Goal: Transaction & Acquisition: Purchase product/service

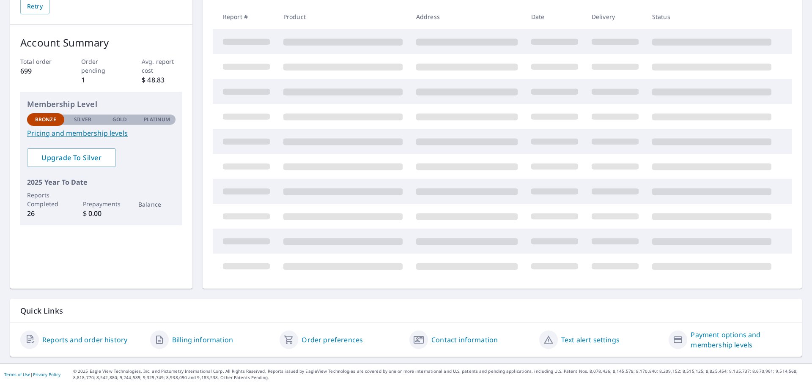
scroll to position [29, 0]
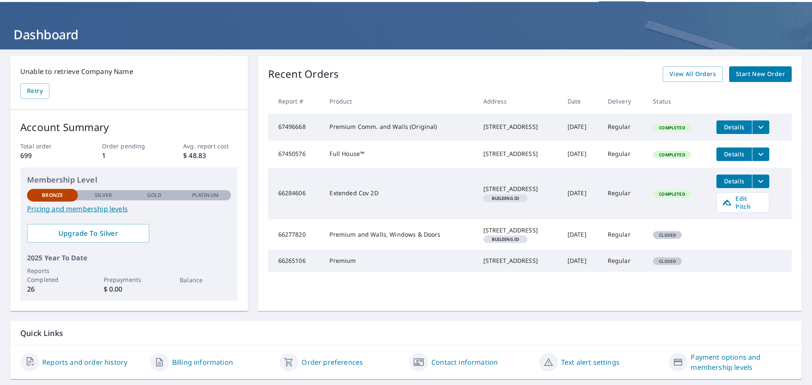
click at [748, 76] on span "Start New Order" at bounding box center [760, 74] width 49 height 11
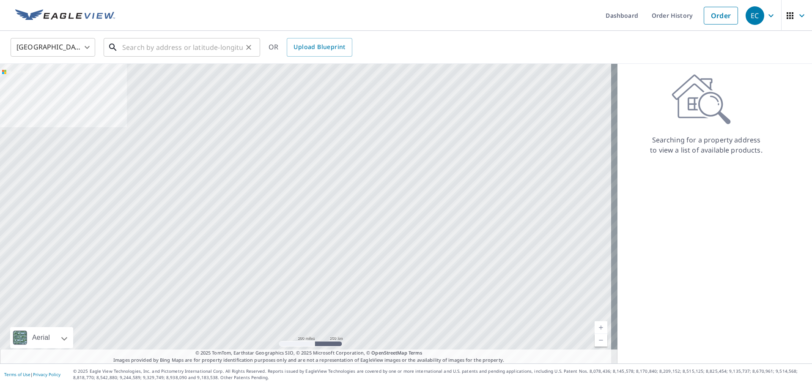
click at [172, 44] on input "text" at bounding box center [182, 48] width 121 height 24
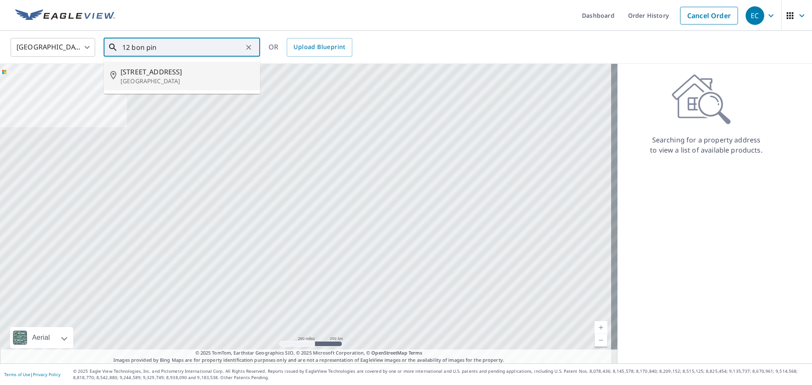
click at [149, 71] on span "[STREET_ADDRESS]" at bounding box center [187, 72] width 133 height 10
type input "[STREET_ADDRESS]"
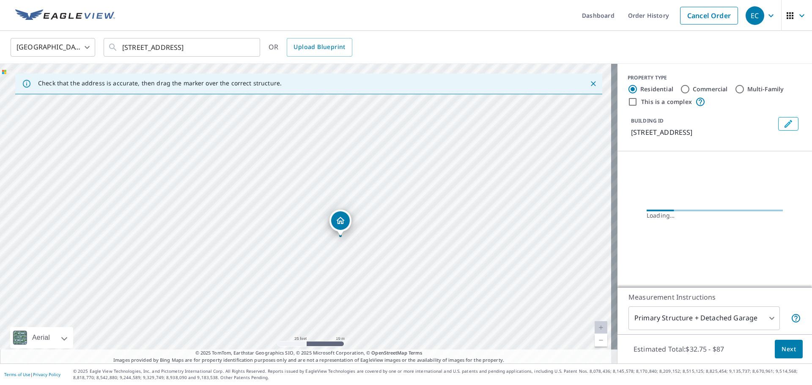
drag, startPoint x: 419, startPoint y: 241, endPoint x: 344, endPoint y: 242, distance: 75.3
click at [338, 239] on div "[STREET_ADDRESS]" at bounding box center [309, 214] width 618 height 300
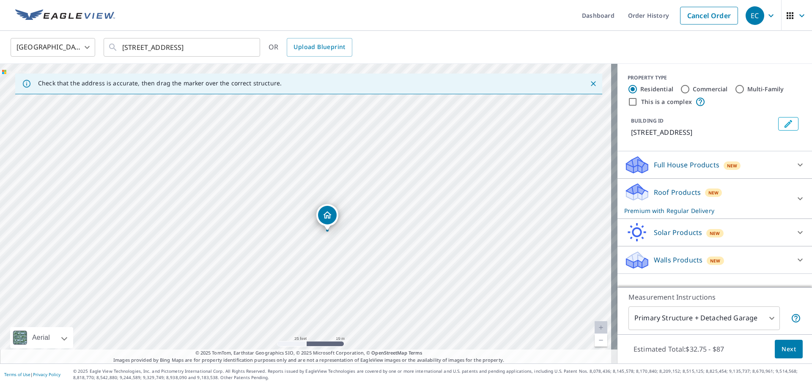
drag, startPoint x: 359, startPoint y: 232, endPoint x: 349, endPoint y: 220, distance: 15.6
click at [349, 220] on div "[STREET_ADDRESS]" at bounding box center [309, 214] width 618 height 300
click at [671, 258] on p "Walls Products" at bounding box center [678, 260] width 49 height 10
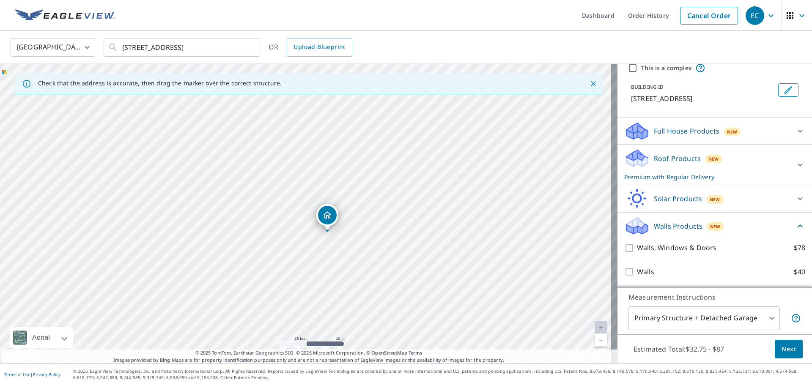
scroll to position [44, 0]
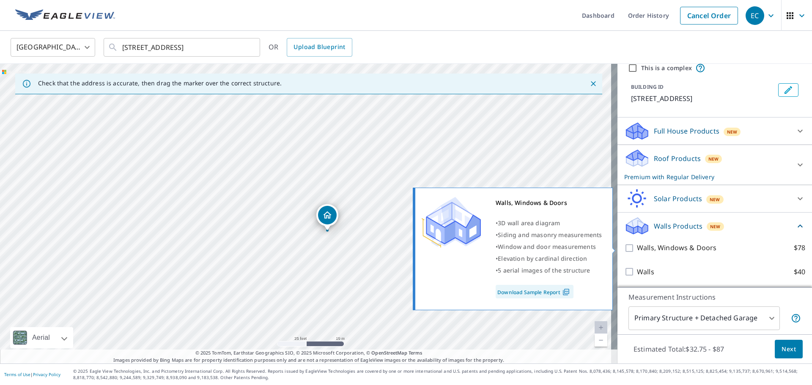
click at [645, 245] on p "Walls, Windows & Doors" at bounding box center [677, 248] width 80 height 11
click at [637, 245] on input "Walls, Windows & Doors $78" at bounding box center [630, 248] width 13 height 10
checkbox input "true"
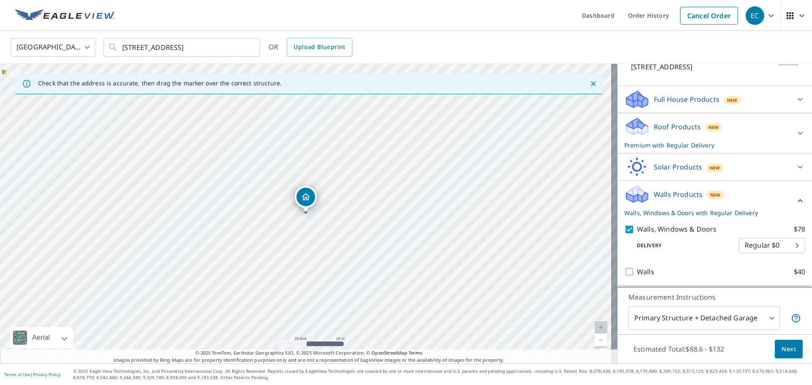
scroll to position [76, 0]
click at [789, 351] on button "Next" at bounding box center [789, 349] width 28 height 19
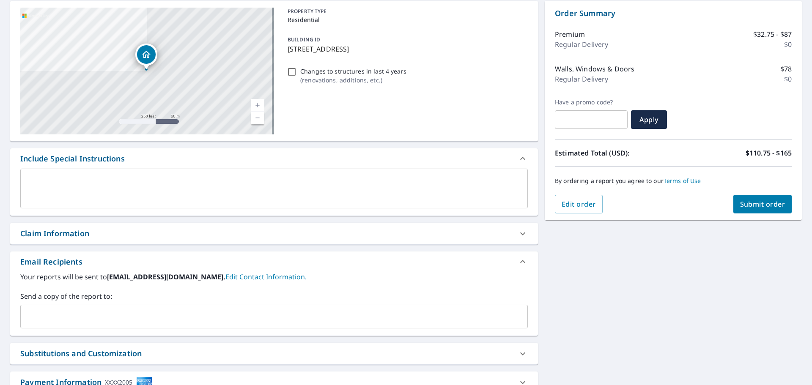
scroll to position [85, 0]
click at [53, 174] on div "x ​" at bounding box center [274, 188] width 508 height 40
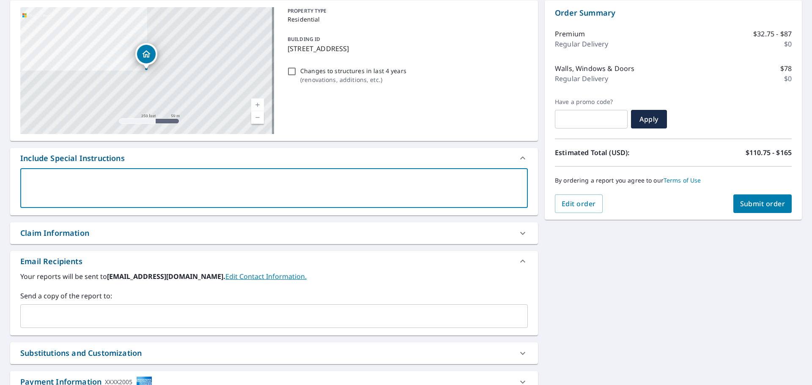
type textarea "n"
type textarea "x"
type textarea "ne"
type textarea "x"
type textarea "nee"
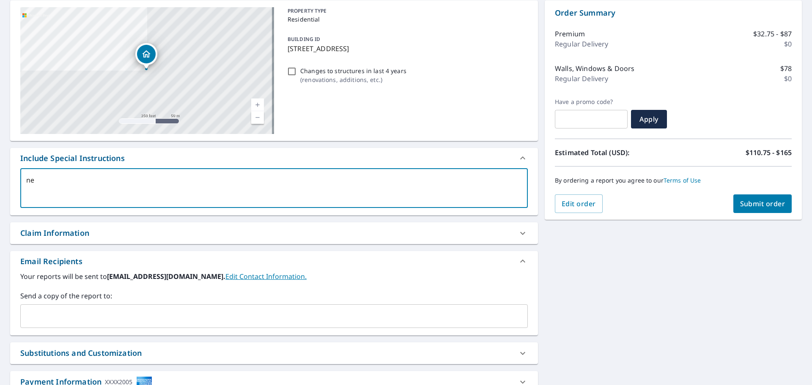
type textarea "x"
type textarea "need"
type textarea "x"
type textarea "need"
type textarea "x"
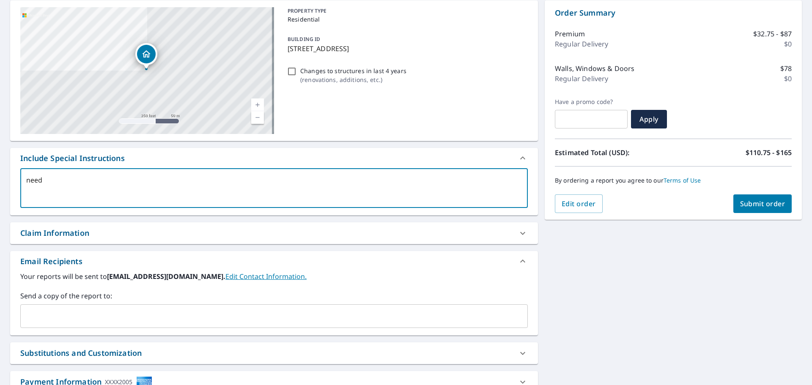
type textarea "need o"
type textarea "x"
type textarea "need"
type textarea "x"
type textarea "need"
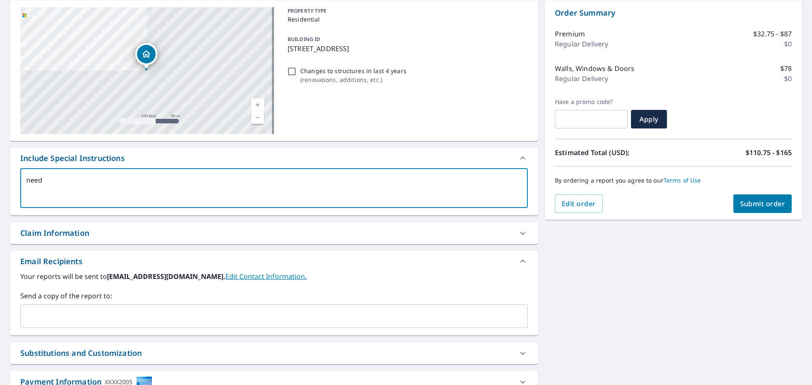
type textarea "x"
type textarea "nee"
type textarea "x"
type textarea "ne"
type textarea "x"
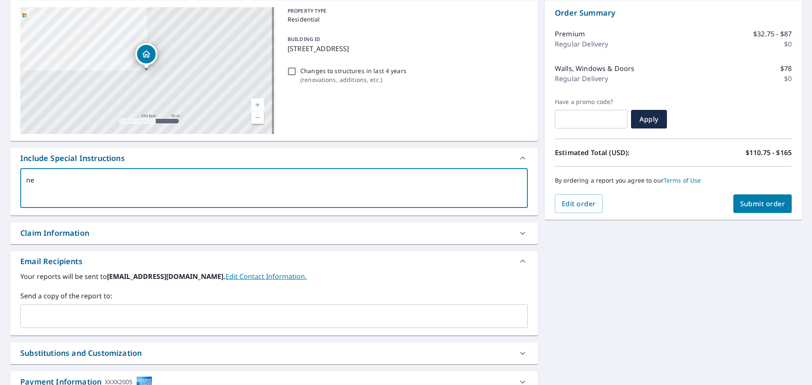
type textarea "n"
type textarea "x"
type textarea "N"
type textarea "x"
type textarea "Ne"
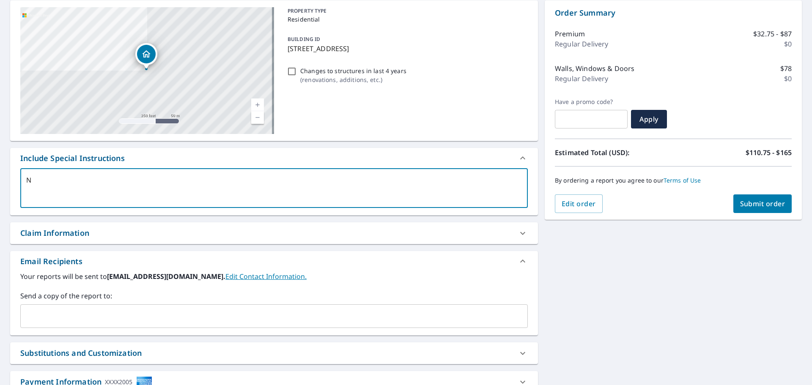
type textarea "x"
type textarea "Nee"
type textarea "x"
type textarea "Need"
type textarea "x"
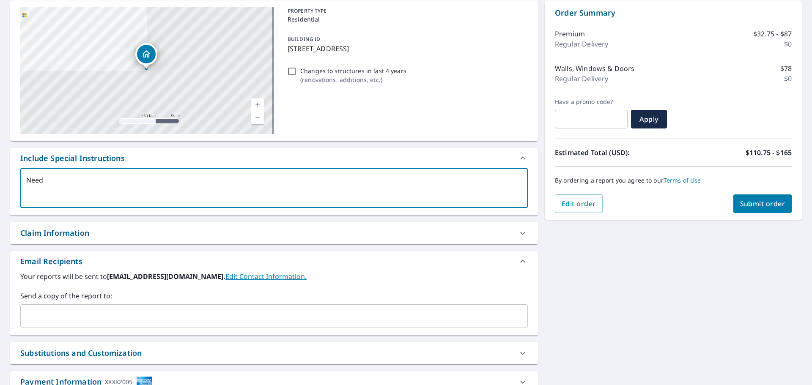
type textarea "Need"
type textarea "x"
type textarea "Need t"
type textarea "x"
type textarea "Need th"
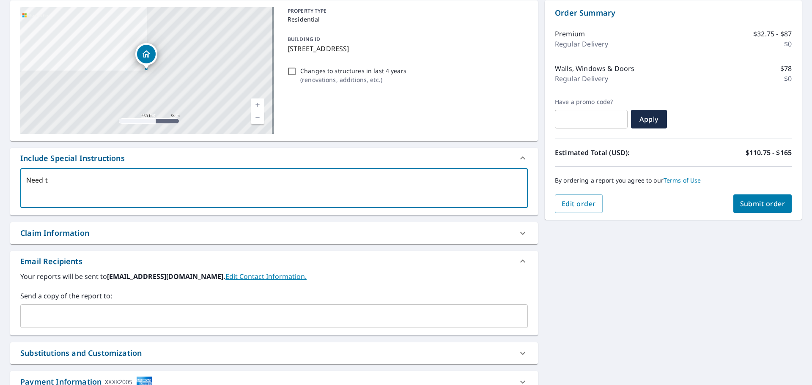
type textarea "x"
type textarea "Need thi"
type textarea "x"
type textarea "Need this"
type textarea "x"
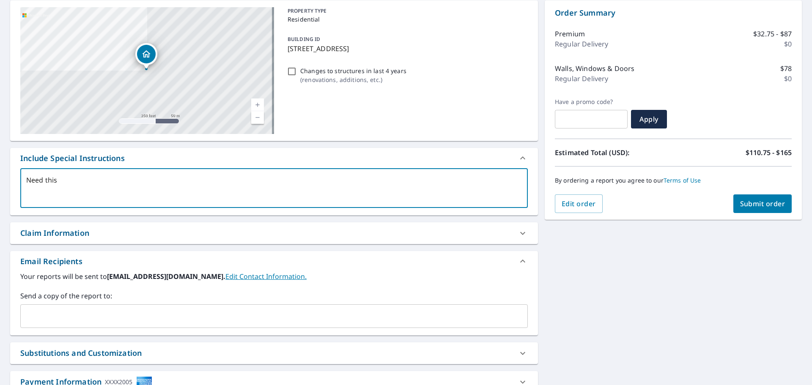
type textarea "Need this"
type textarea "x"
type textarea "Need this a"
type textarea "x"
type textarea "Need this as"
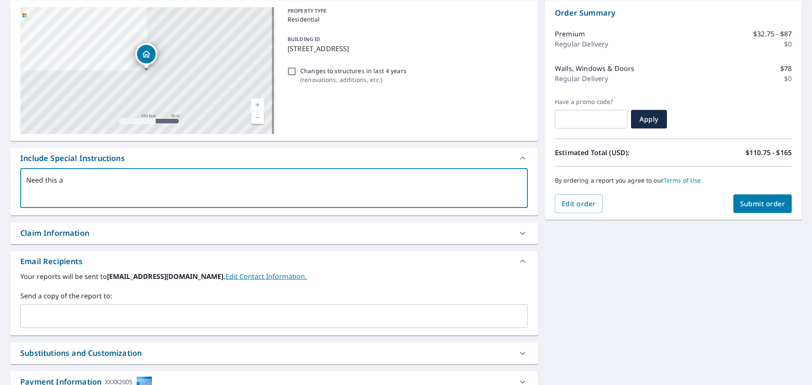
type textarea "x"
type textarea "Need this as"
type textarea "x"
type textarea "Need this as s"
type textarea "x"
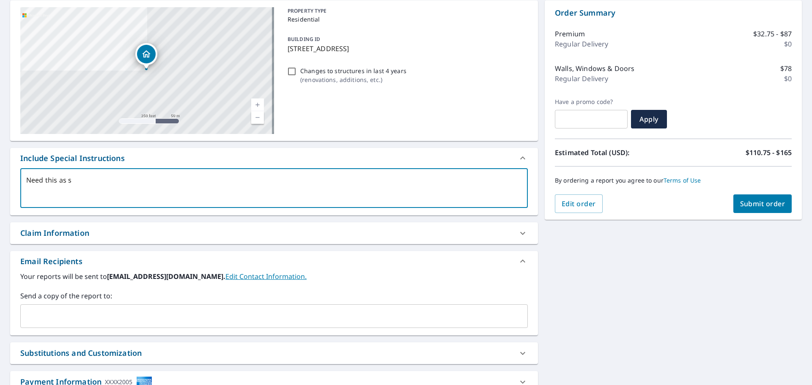
type textarea "Need this as so"
type textarea "x"
type textarea "Need this as [PERSON_NAME]"
type textarea "x"
type textarea "Need this as soon"
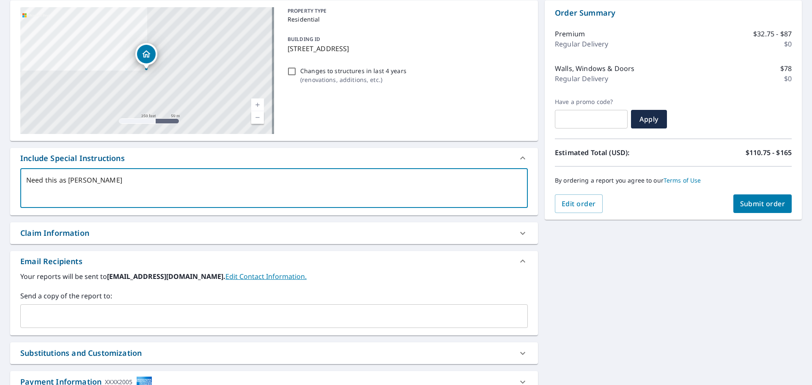
type textarea "x"
type textarea "Need this as soon"
type textarea "x"
type textarea "Need this as soon a"
type textarea "x"
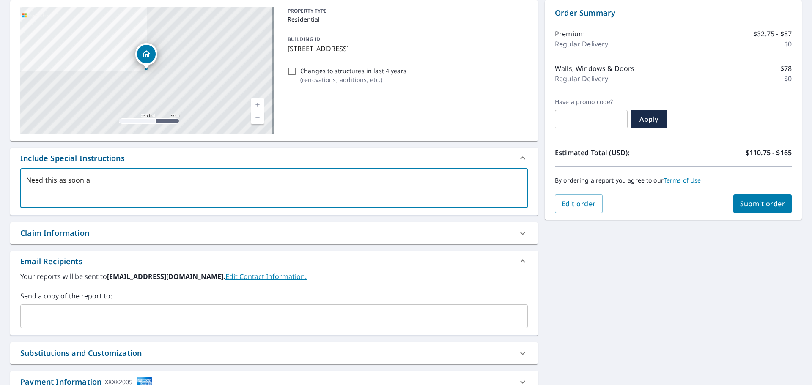
type textarea "Need this as soon as"
type textarea "x"
type textarea "Need this as soon as"
type textarea "x"
type textarea "Need this as soon as p"
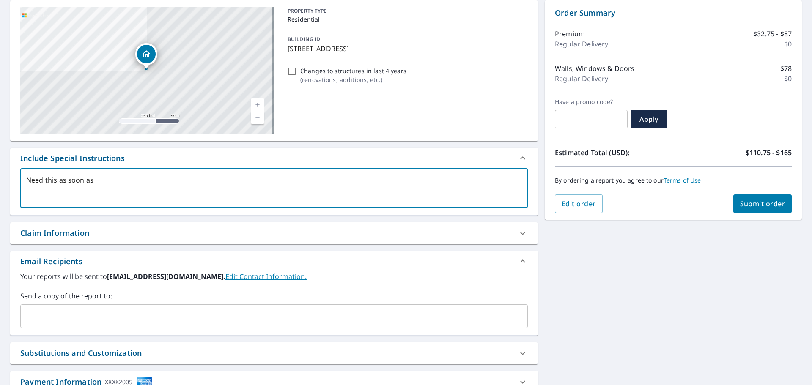
type textarea "x"
type textarea "Need this as soon as po"
type textarea "x"
type textarea "Need this as soon as poo"
type textarea "x"
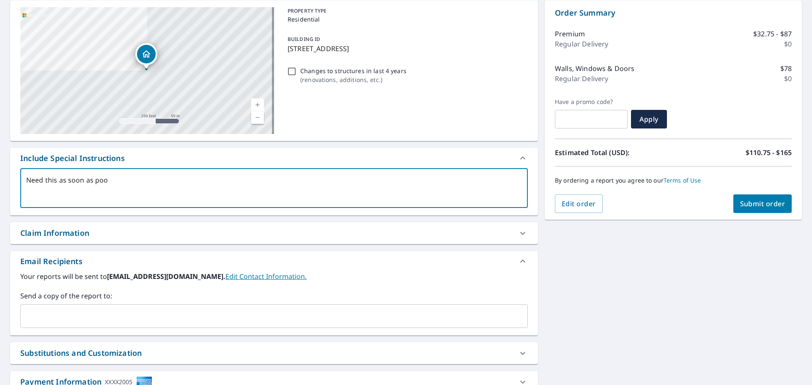
type textarea "Need this as soon as po"
type textarea "x"
type textarea "Need this as soon as pos"
type textarea "x"
type textarea "Need this as soon as poss"
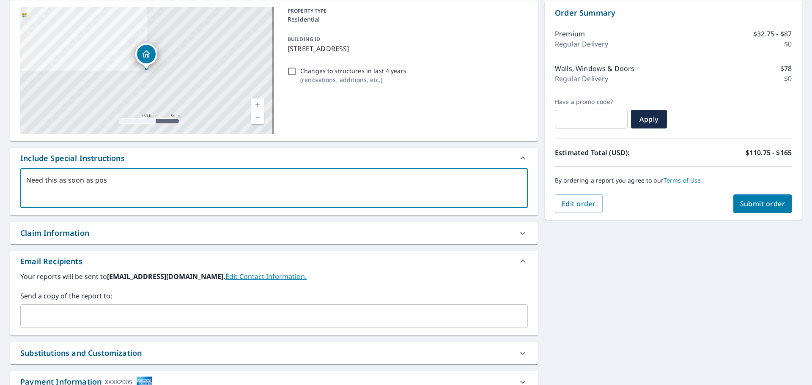
type textarea "x"
type textarea "Need this as soon as possi"
type textarea "x"
type textarea "Need this as soon as possib"
type textarea "x"
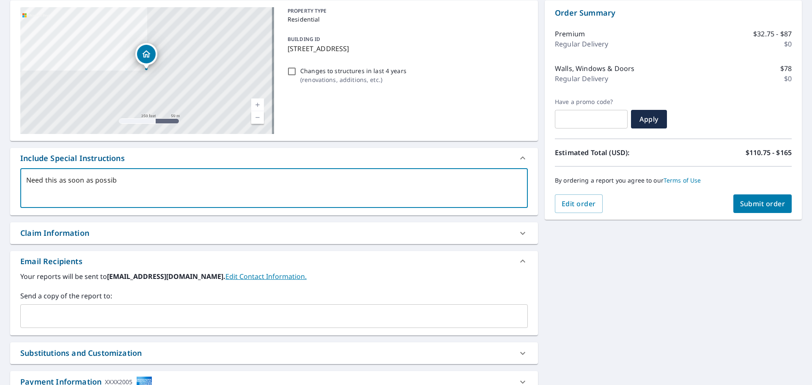
type textarea "Need this as soon as possibl"
type textarea "x"
type textarea "Need this as soon as possible"
type textarea "x"
type textarea "Need this as soon as possible"
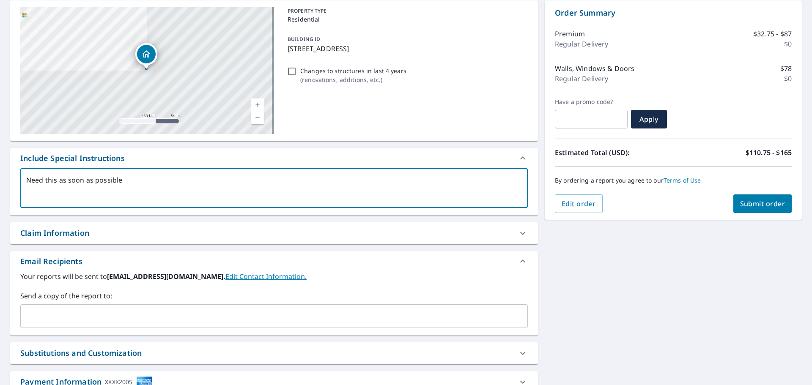
click at [404, 95] on div "PROPERTY TYPE Residential BUILDING ID [STREET_ADDRESS] Changes to structures in…" at bounding box center [406, 70] width 244 height 127
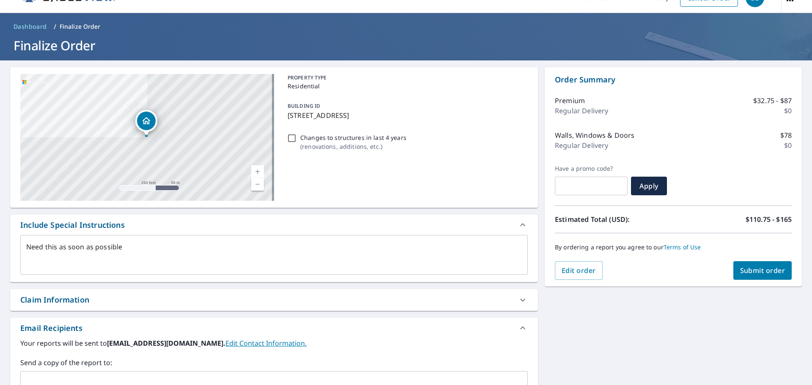
scroll to position [0, 0]
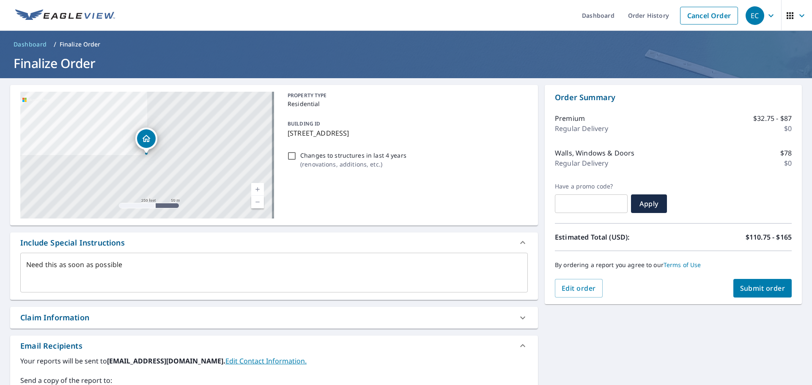
click at [756, 286] on span "Submit order" at bounding box center [762, 288] width 45 height 9
type textarea "x"
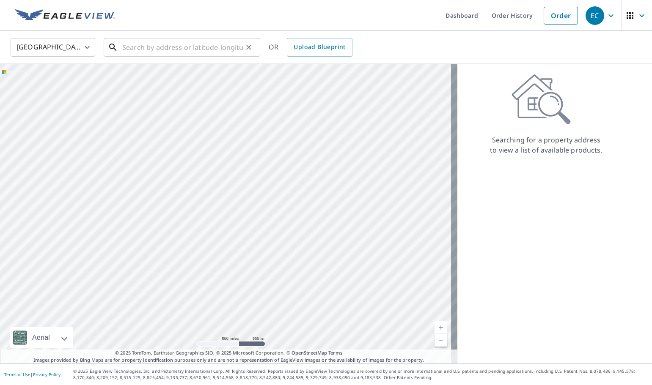
click at [185, 43] on input "text" at bounding box center [182, 48] width 121 height 24
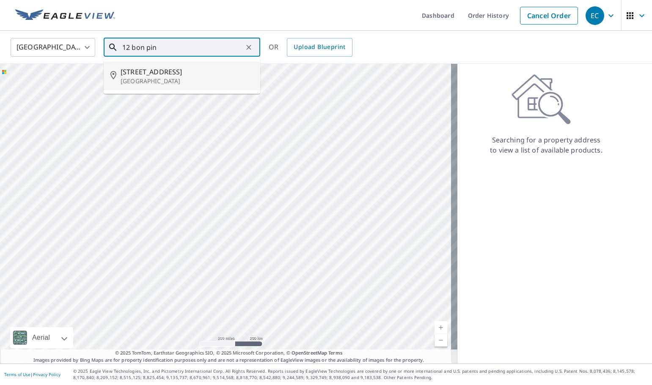
click at [195, 87] on li "[STREET_ADDRESS]" at bounding box center [182, 76] width 157 height 29
type input "[STREET_ADDRESS]"
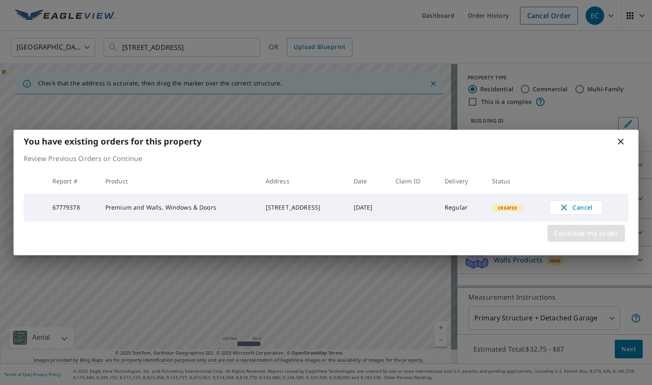
click at [584, 237] on span "Continue my order" at bounding box center [586, 234] width 64 height 12
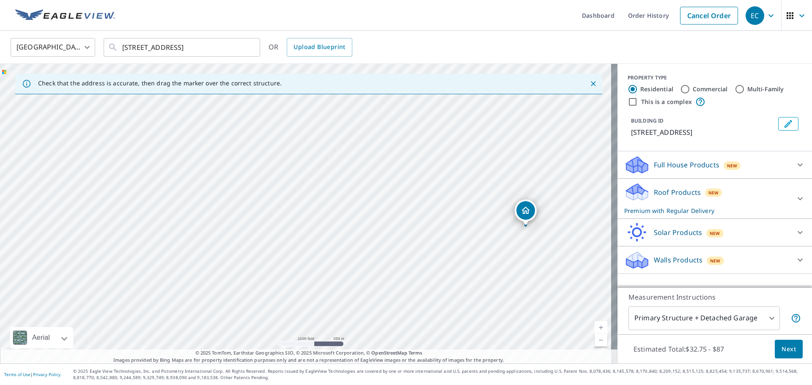
click at [782, 346] on span "Next" at bounding box center [789, 349] width 14 height 11
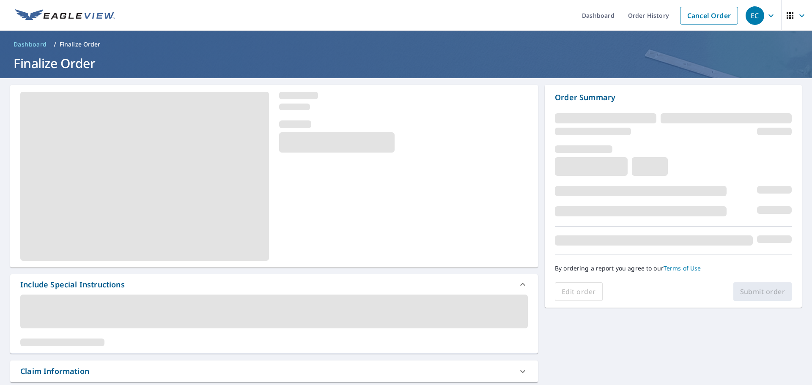
scroll to position [85, 0]
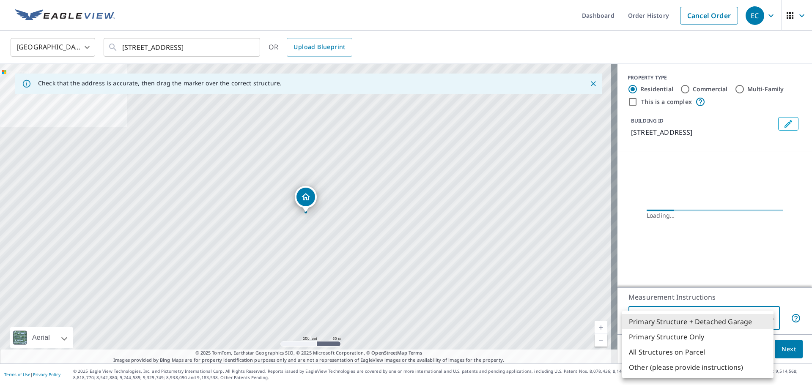
click at [730, 318] on body "EC EC Dashboard Order History Cancel Order EC United States [GEOGRAPHIC_DATA] ​…" at bounding box center [406, 192] width 812 height 385
click at [722, 340] on li "Primary Structure Only" at bounding box center [697, 337] width 151 height 15
type input "2"
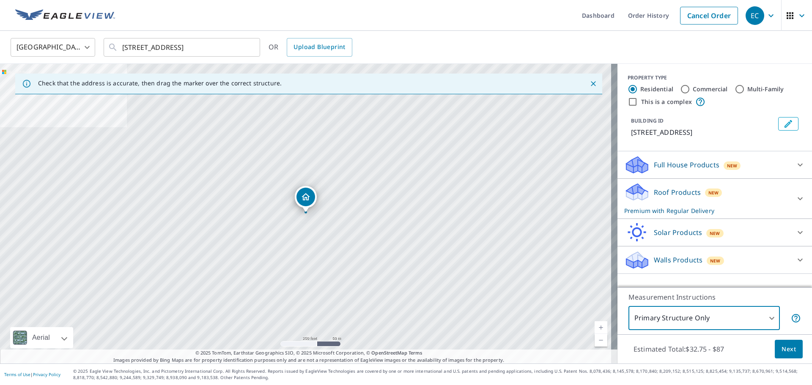
click at [786, 355] on button "Next" at bounding box center [789, 349] width 28 height 19
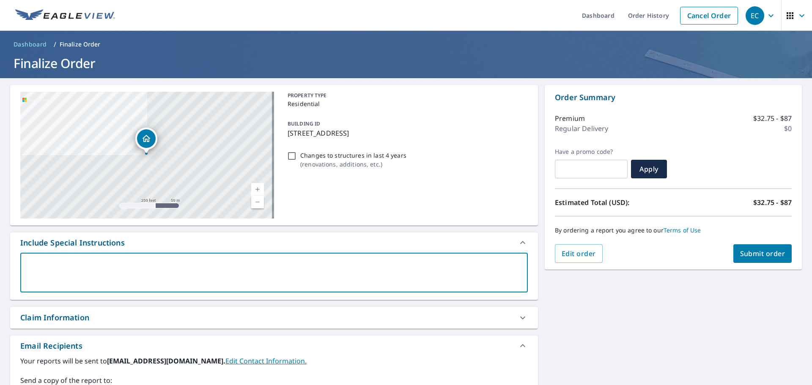
click at [134, 263] on textarea at bounding box center [274, 273] width 496 height 24
type textarea "n"
type textarea "x"
type textarea "nE"
type textarea "x"
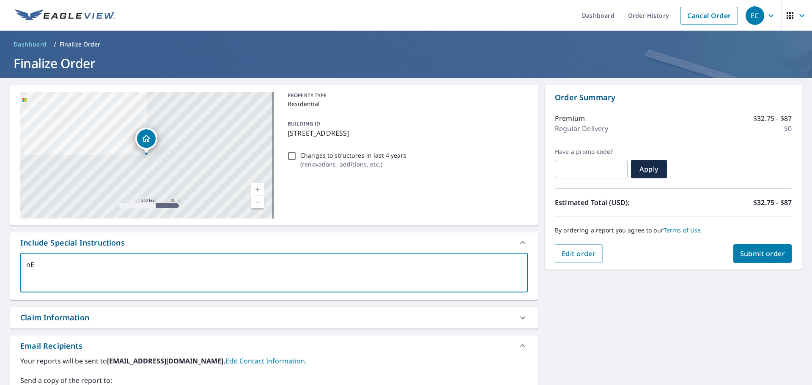
type textarea "nEE"
type textarea "x"
type textarea "nEED"
type textarea "x"
type textarea "nEE"
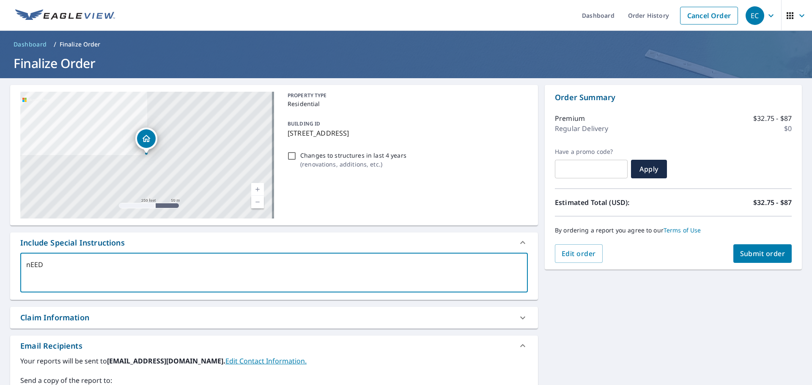
type textarea "x"
type textarea "nE"
type textarea "x"
type textarea "n"
type textarea "x"
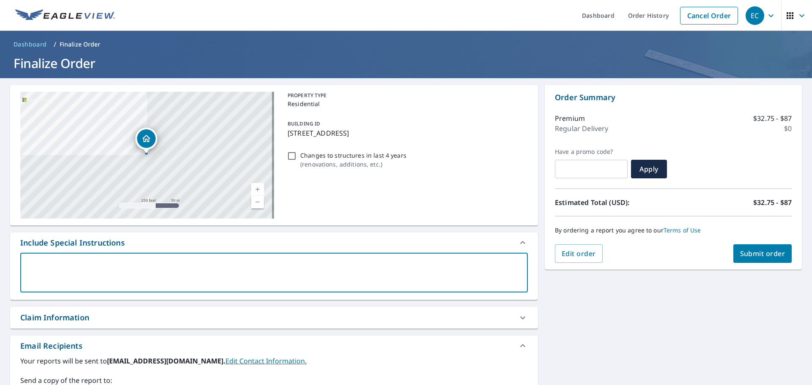
type textarea "N"
type textarea "x"
type textarea "Ne"
type textarea "x"
type textarea "Nee"
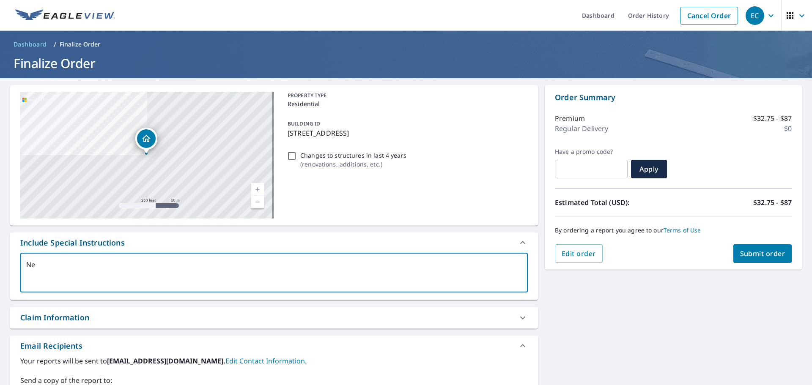
type textarea "x"
type textarea "Need"
type textarea "x"
type textarea "Need"
type textarea "x"
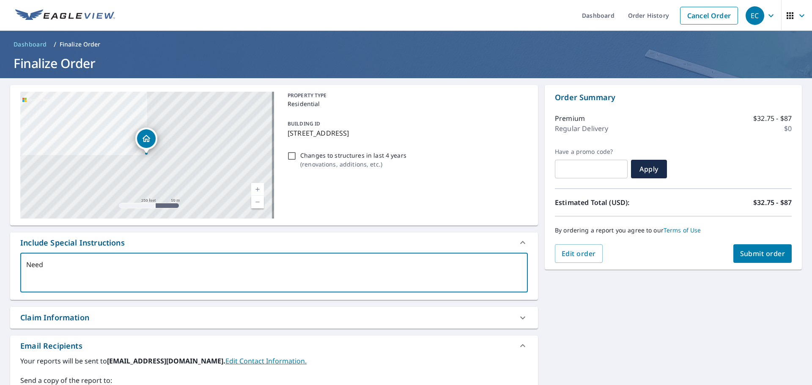
type textarea "Need t"
type textarea "x"
type textarea "Need th"
type textarea "x"
type textarea "Need thi"
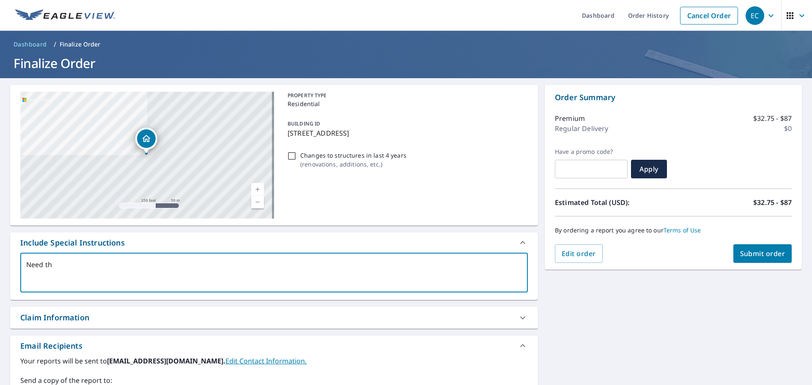
type textarea "x"
type textarea "Need this"
type textarea "x"
type textarea "Need this"
type textarea "x"
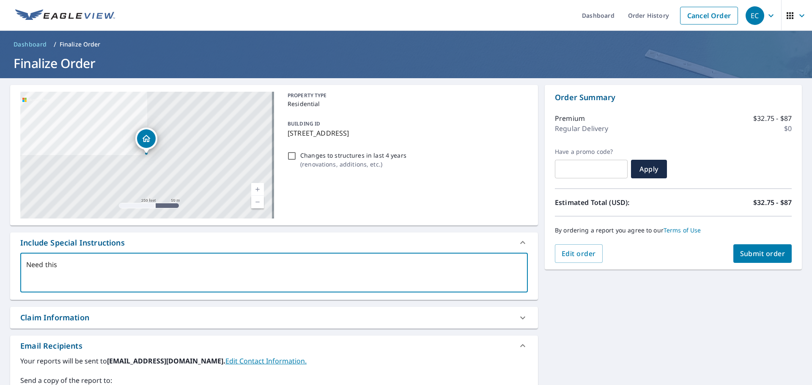
type textarea "Need this i"
type textarea "x"
type textarea "Need this in"
type textarea "x"
type textarea "Need this in"
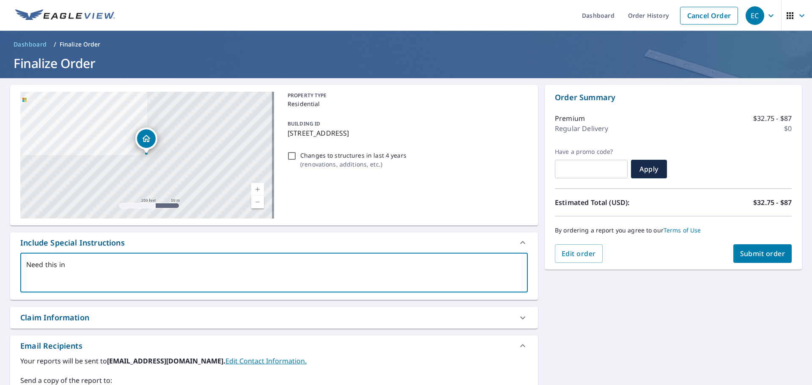
type textarea "x"
type textarea "Need this in 2"
type textarea "x"
type textarea "Need this in 2"
type textarea "x"
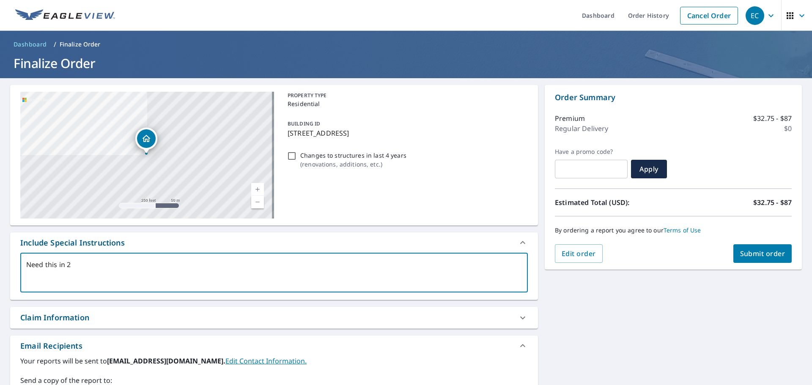
type textarea "Need this in 2 h"
type textarea "x"
type textarea "Need this in 2 ho"
type textarea "x"
type textarea "Need this in 2 hou"
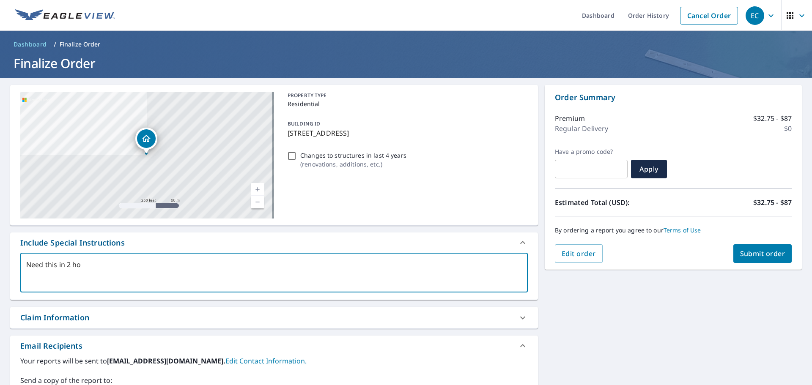
type textarea "x"
type textarea "Need this in 2 hour"
type textarea "x"
type textarea "Need this in 2 hours"
type textarea "x"
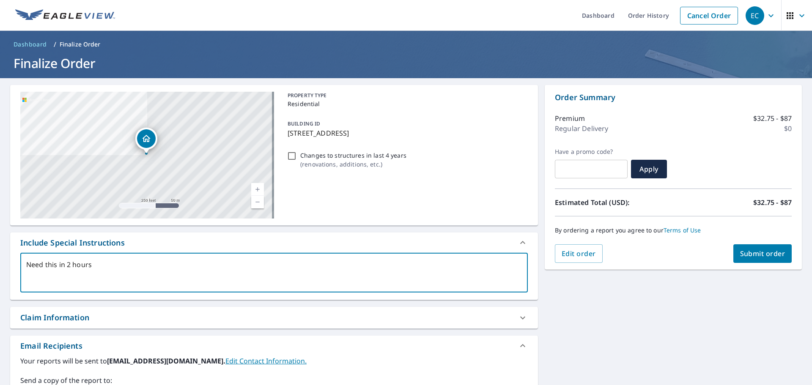
type textarea "Need this in 2 hours."
type textarea "x"
type textarea "Need this in 2 hours."
type textarea "x"
type textarea "Need this in 2 hours. w"
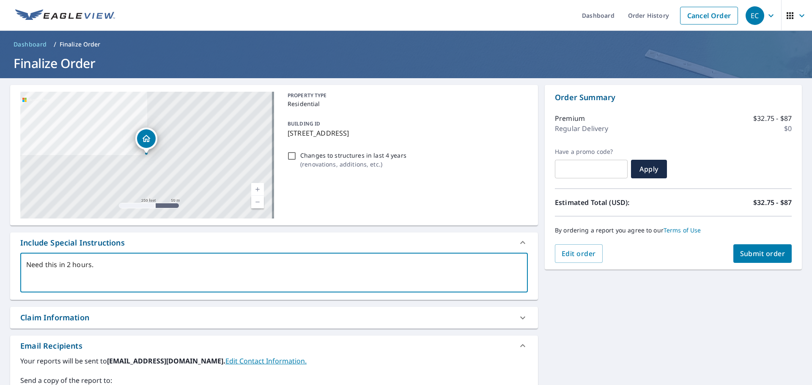
type textarea "x"
type textarea "Need this in 2 hours. wE"
type textarea "x"
type textarea "Need this in 2 hours. w"
type textarea "x"
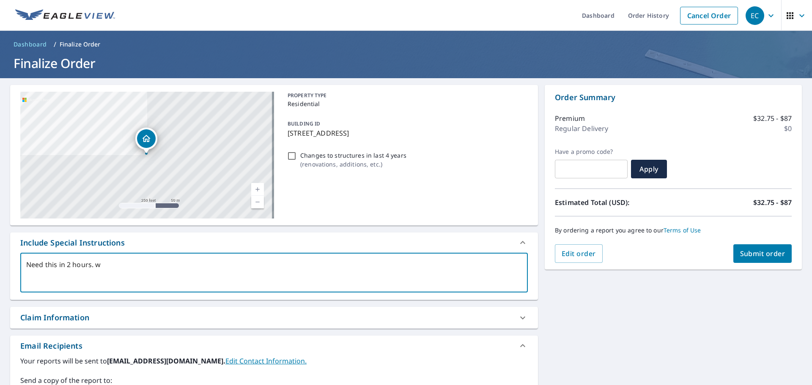
type textarea "Need this in 2 hours."
type textarea "x"
type textarea "Need this in 2 hours. W"
type textarea "x"
type textarea "Need this in 2 hours. We"
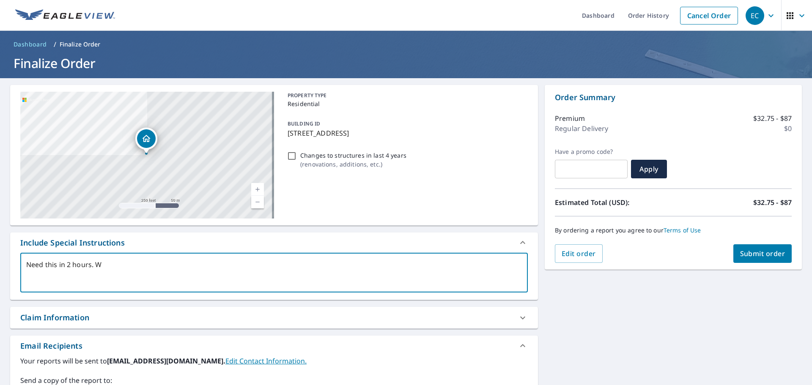
type textarea "x"
type textarea "Need this in 2 hours. We"
type textarea "x"
type textarea "Need this in 2 hours. We a"
type textarea "x"
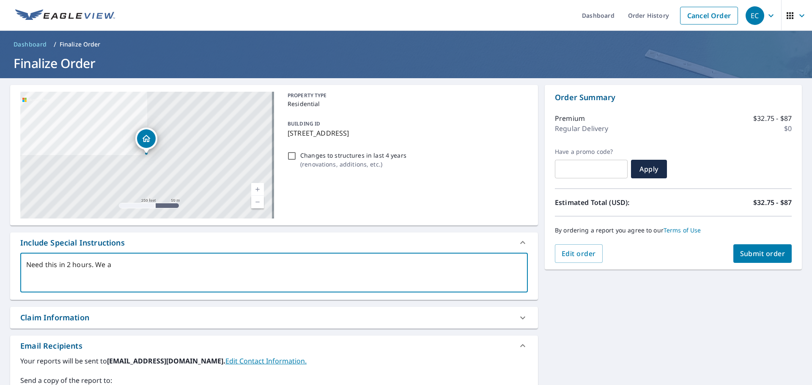
type textarea "Need this in 2 hours. We ar"
type textarea "x"
type textarea "Need this in 2 hours. We are"
type textarea "x"
type textarea "Need this in 2 hours. We are"
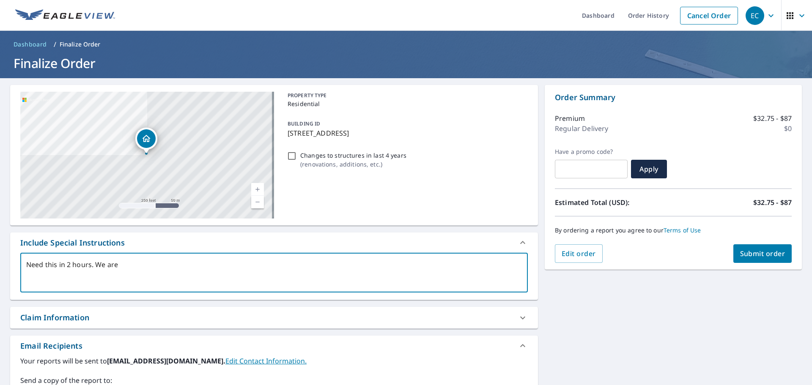
type textarea "x"
type textarea "Need this in 2 hours. We are s"
type textarea "x"
type textarea "Need this in 2 hours. We are st"
type textarea "x"
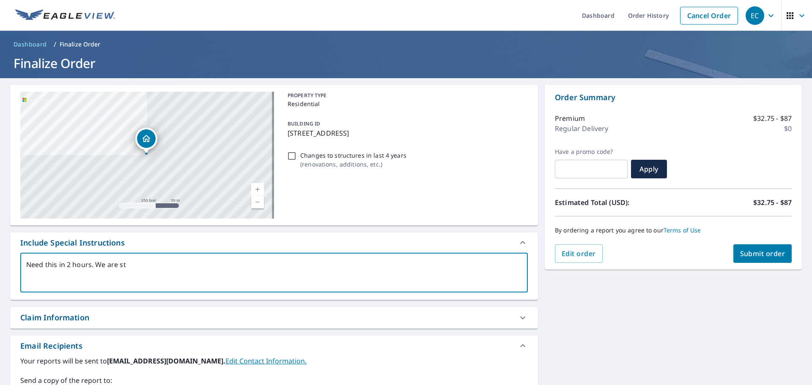
type textarea "Need this in 2 hours. We are sta"
type textarea "x"
type textarea "Need this in 2 hours. We are star"
type textarea "x"
type textarea "Need this in 2 hours. We are stari"
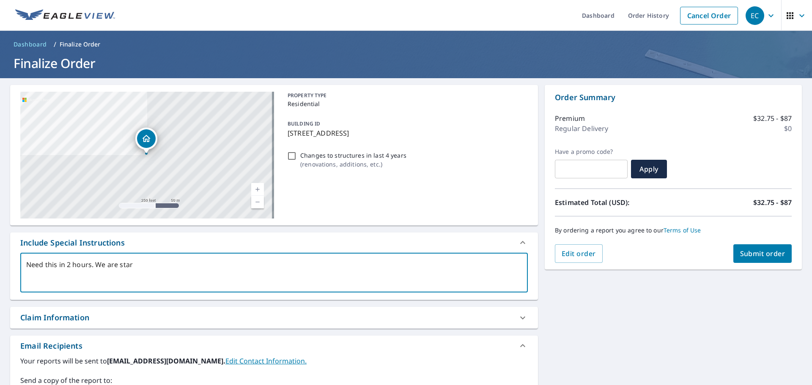
type textarea "x"
type textarea "Need this in 2 hours. We are star"
type textarea "x"
type textarea "Need this in 2 hours. We are start"
type textarea "x"
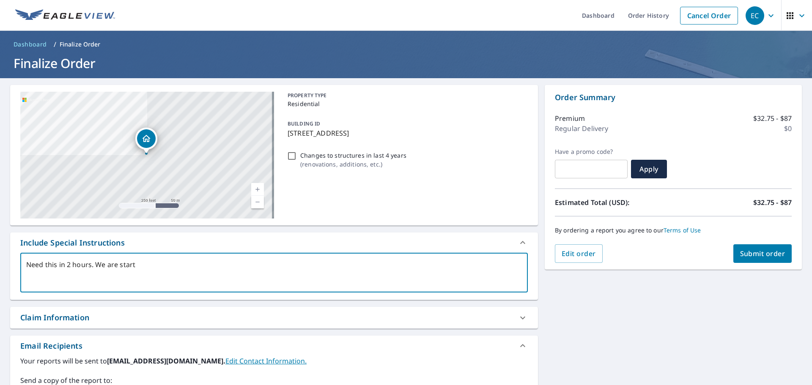
type textarea "Need this in 2 hours. We are starti"
type textarea "x"
type textarea "Need this in 2 hours. We are startin"
type textarea "x"
type textarea "Need this in 2 hours. We are starting"
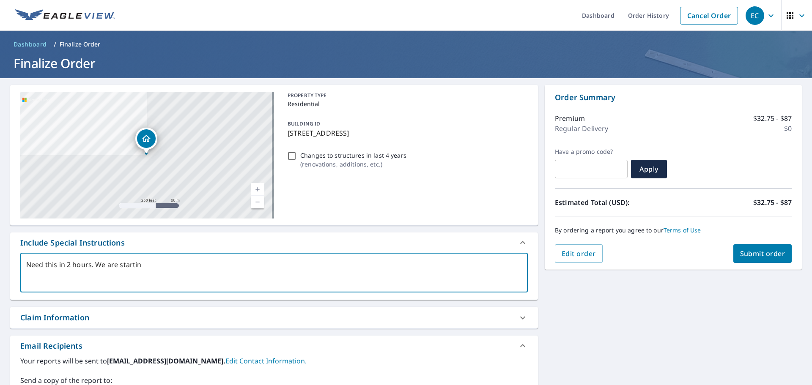
type textarea "x"
type textarea "Need this in 2 hours. We are starting"
type textarea "x"
type textarea "Need this in 2 hours. We are starting t"
type textarea "x"
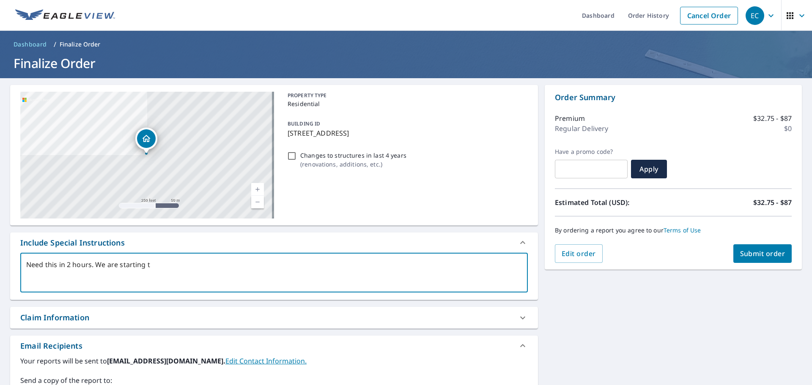
type textarea "Need this in 2 hours. We are starting th"
type textarea "x"
type textarea "Need this in 2 hours. We are starting the"
type textarea "x"
type textarea "Need this in 2 hours. We are starting the"
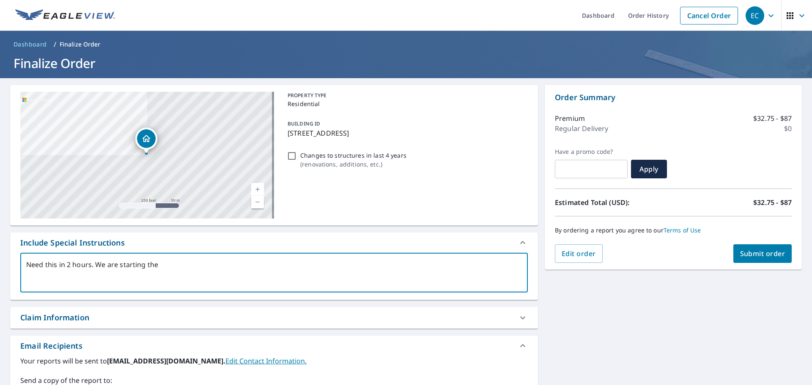
type textarea "x"
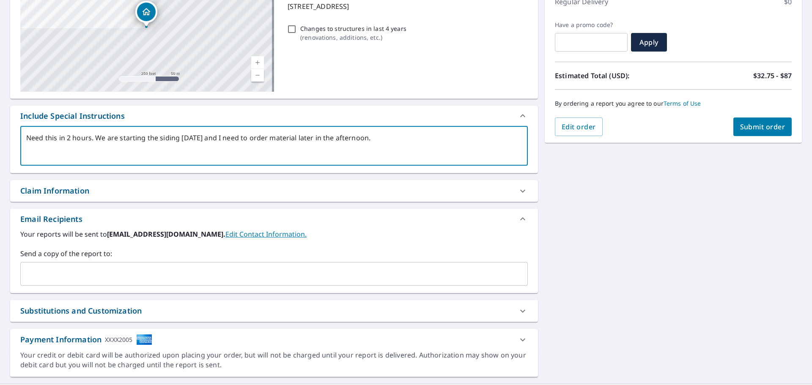
scroll to position [147, 0]
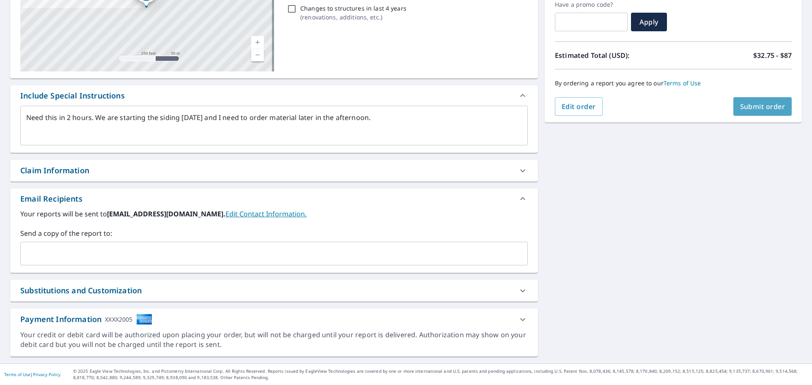
click at [748, 104] on span "Submit order" at bounding box center [762, 106] width 45 height 9
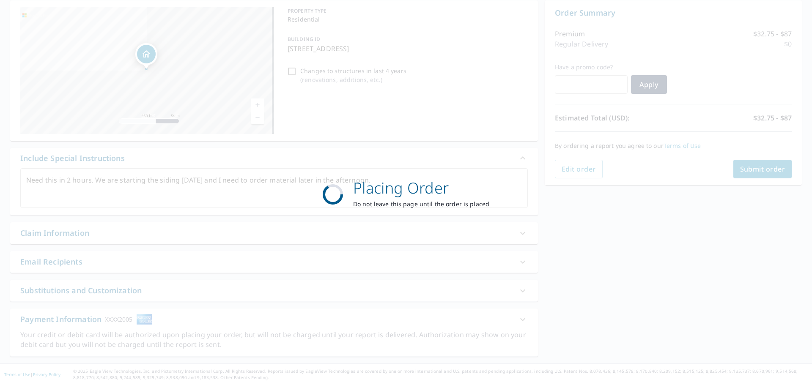
scroll to position [85, 0]
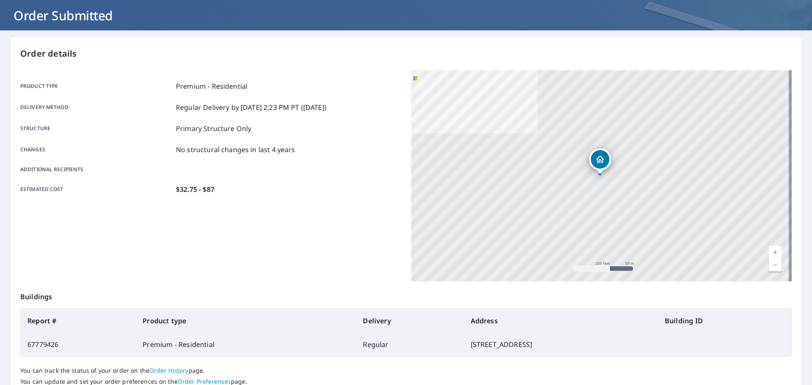
scroll to position [113, 0]
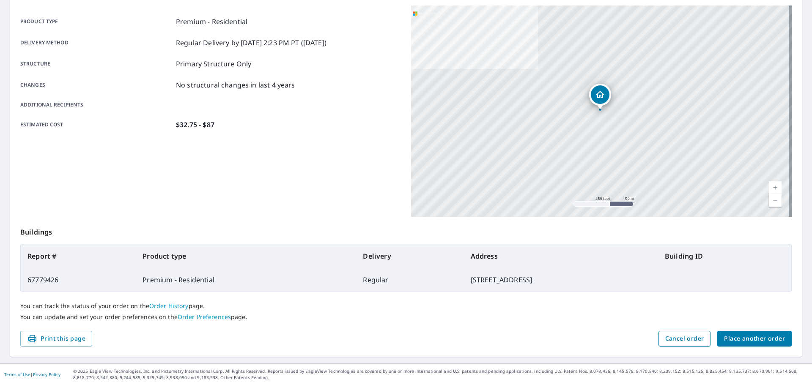
click at [689, 340] on span "Cancel order" at bounding box center [684, 339] width 39 height 11
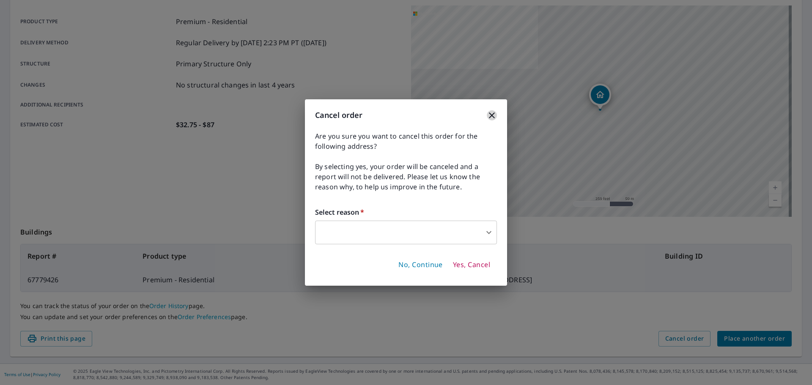
click at [488, 113] on icon "button" at bounding box center [492, 115] width 10 height 10
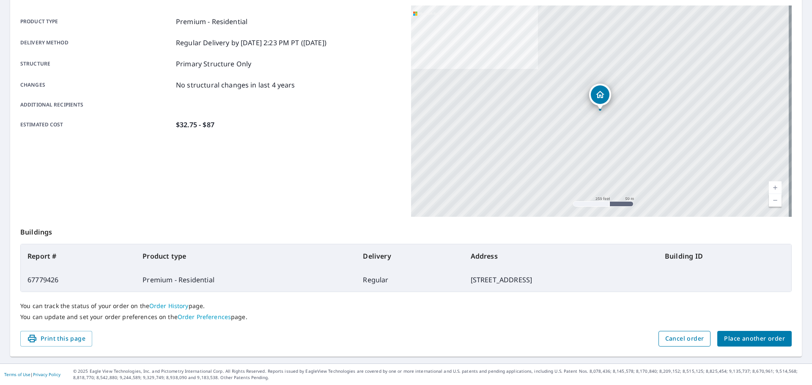
click at [692, 341] on span "Cancel order" at bounding box center [684, 339] width 39 height 11
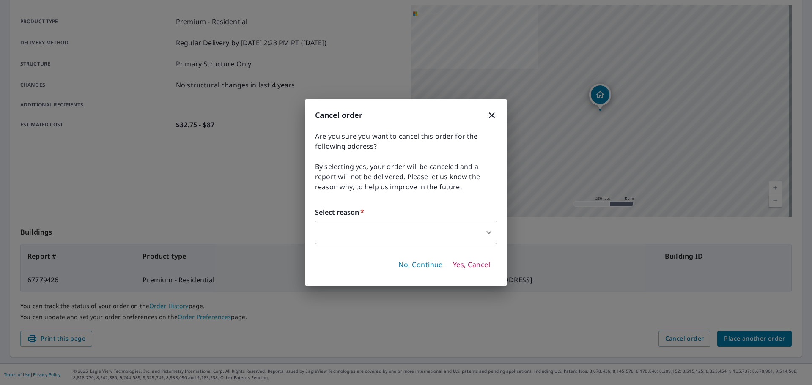
drag, startPoint x: 485, startPoint y: 272, endPoint x: 479, endPoint y: 266, distance: 8.4
click at [481, 268] on button "Yes, Cancel" at bounding box center [472, 265] width 44 height 14
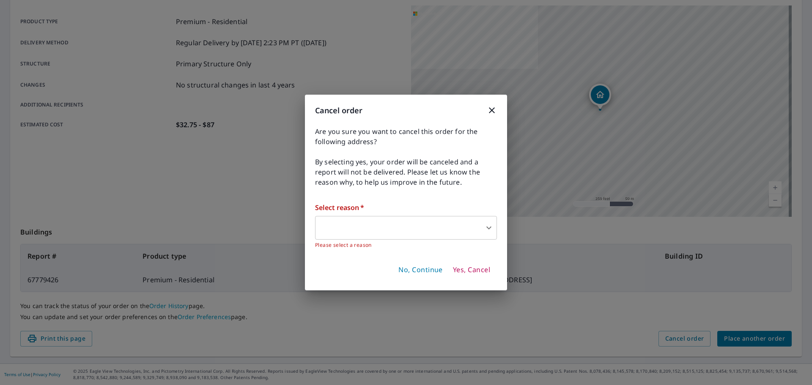
click at [481, 266] on span "Yes, Cancel" at bounding box center [471, 270] width 37 height 9
click at [459, 221] on body "EC EC Dashboard Order History Order EC Order Submitted Order details Product ty…" at bounding box center [406, 192] width 812 height 385
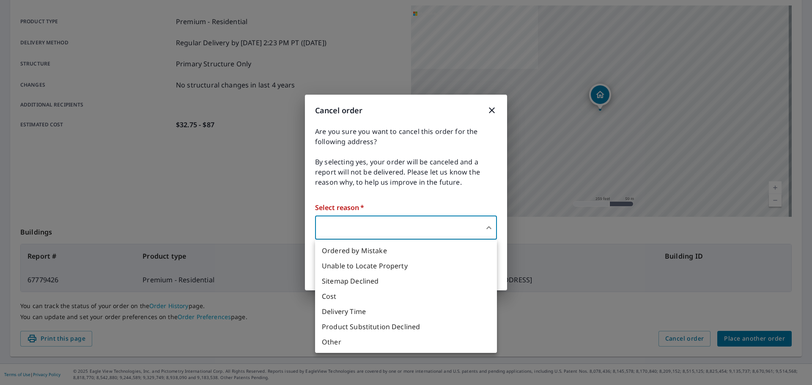
click at [361, 253] on li "Ordered by Mistake" at bounding box center [406, 250] width 182 height 15
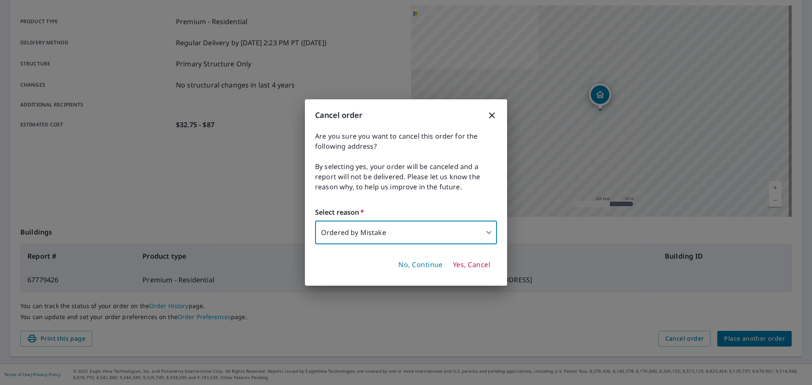
click at [445, 243] on body "EC EC Dashboard Order History Order EC Order Submitted Order details Product ty…" at bounding box center [406, 192] width 812 height 385
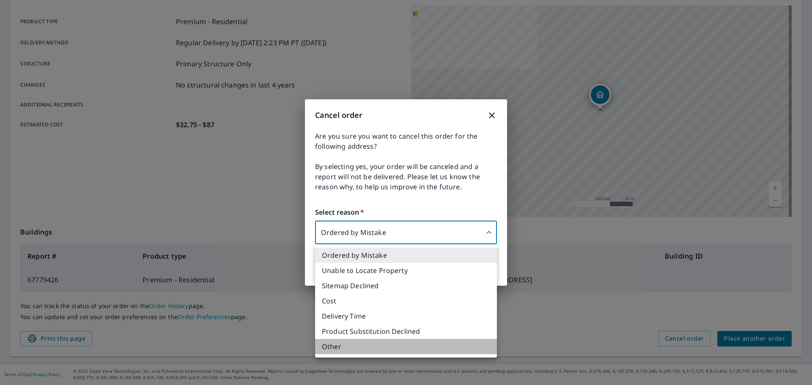
click at [355, 341] on li "Other" at bounding box center [406, 346] width 182 height 15
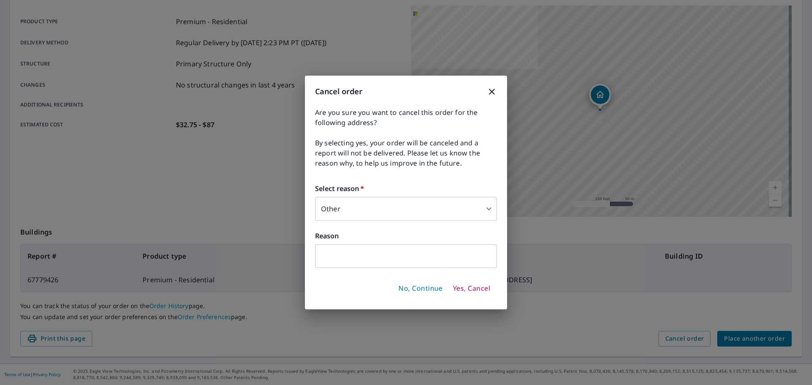
drag, startPoint x: 482, startPoint y: 95, endPoint x: 490, endPoint y: 93, distance: 8.4
click at [484, 95] on h3 "Cancel order" at bounding box center [406, 91] width 182 height 11
click at [492, 92] on icon "button" at bounding box center [492, 92] width 6 height 6
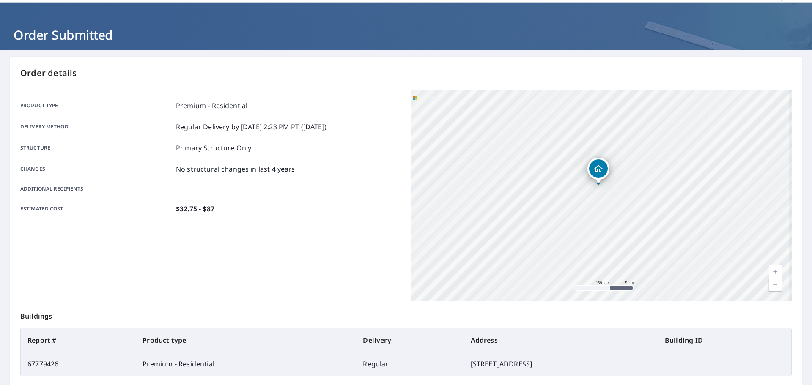
scroll to position [0, 0]
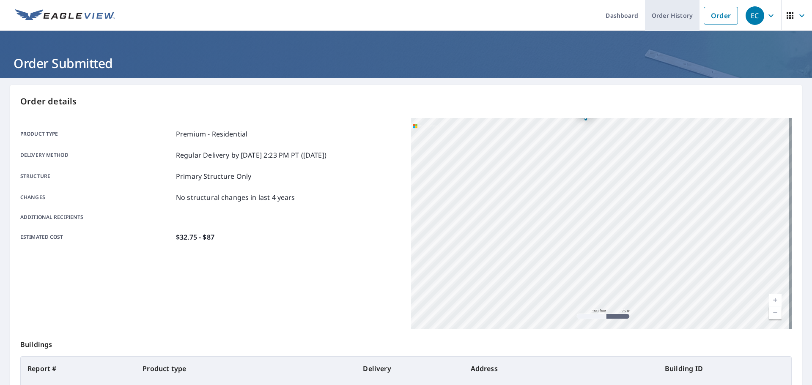
click at [660, 14] on link "Order History" at bounding box center [672, 15] width 55 height 31
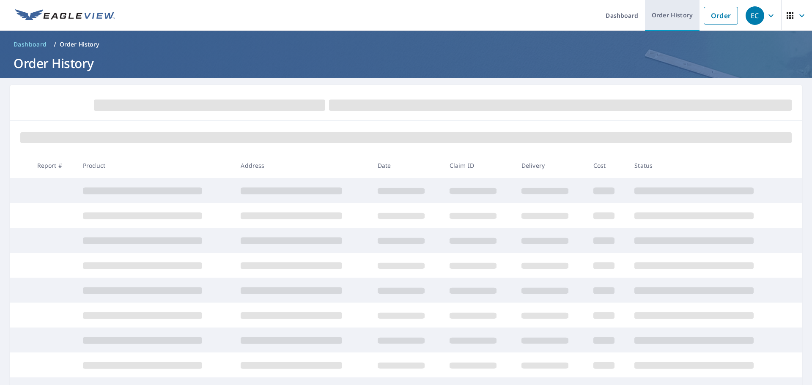
click at [673, 10] on link "Order History" at bounding box center [672, 15] width 55 height 31
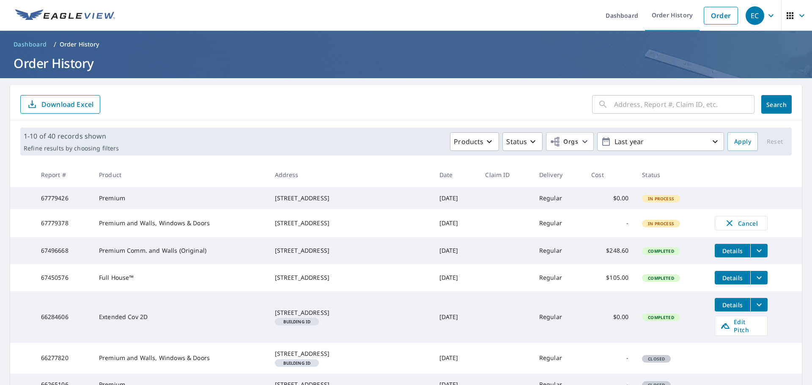
click at [635, 202] on td "In Process" at bounding box center [671, 198] width 73 height 22
click at [595, 224] on td "-" at bounding box center [610, 223] width 51 height 28
click at [635, 202] on td "In Process" at bounding box center [671, 198] width 73 height 22
click at [309, 198] on div "[STREET_ADDRESS]" at bounding box center [350, 198] width 151 height 8
click at [209, 234] on td "Premium and Walls, Windows & Doors" at bounding box center [180, 223] width 176 height 28
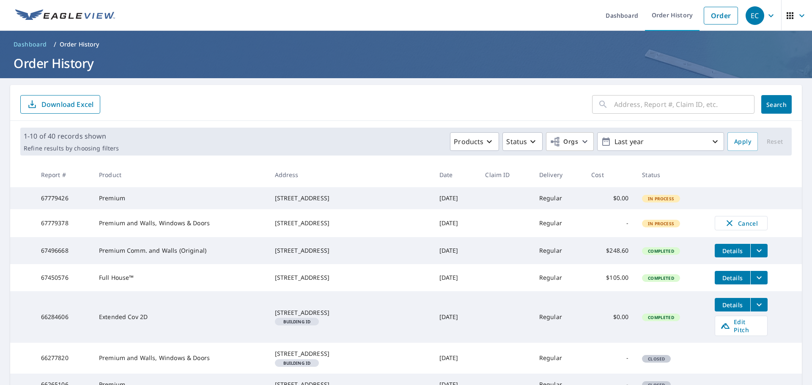
click at [654, 237] on td "In Process" at bounding box center [671, 223] width 73 height 28
click at [663, 227] on span "In Process" at bounding box center [661, 224] width 36 height 6
click at [666, 202] on span "In Process" at bounding box center [661, 199] width 36 height 6
click at [612, 234] on td "-" at bounding box center [610, 223] width 51 height 28
click at [47, 232] on td "67779378" at bounding box center [63, 223] width 58 height 28
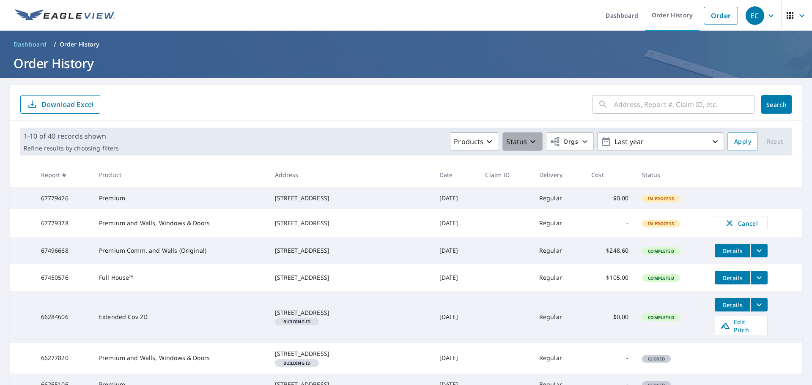
click at [506, 143] on p "Status" at bounding box center [516, 142] width 21 height 10
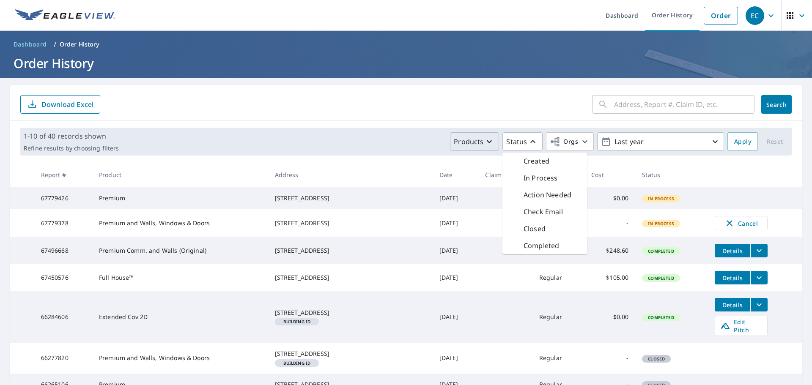
click at [486, 140] on icon "button" at bounding box center [489, 142] width 10 height 10
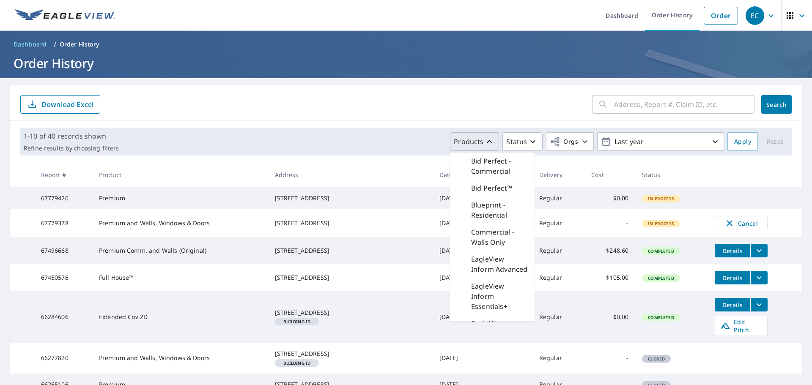
click at [502, 107] on form "​ Search Download Excel" at bounding box center [406, 104] width 772 height 19
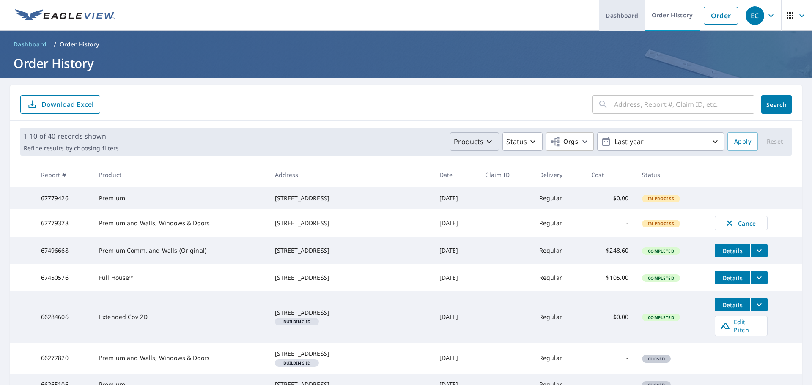
click at [624, 19] on link "Dashboard" at bounding box center [622, 15] width 46 height 31
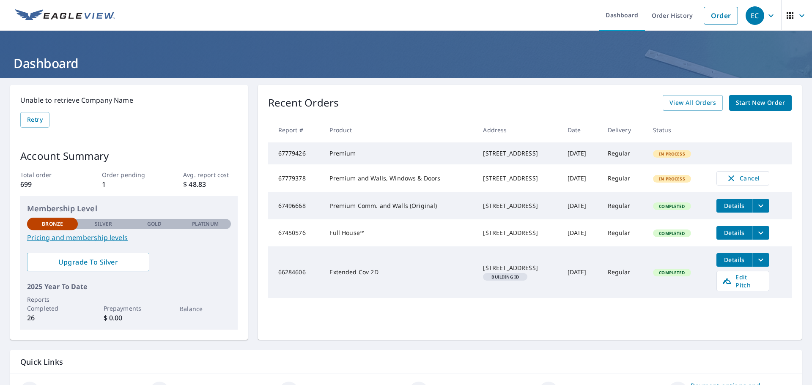
click at [352, 192] on td "Premium and Walls, Windows & Doors" at bounding box center [400, 179] width 154 height 28
click at [349, 190] on td "Premium and Walls, Windows & Doors" at bounding box center [400, 179] width 154 height 28
click at [741, 184] on span "Cancel" at bounding box center [743, 178] width 35 height 10
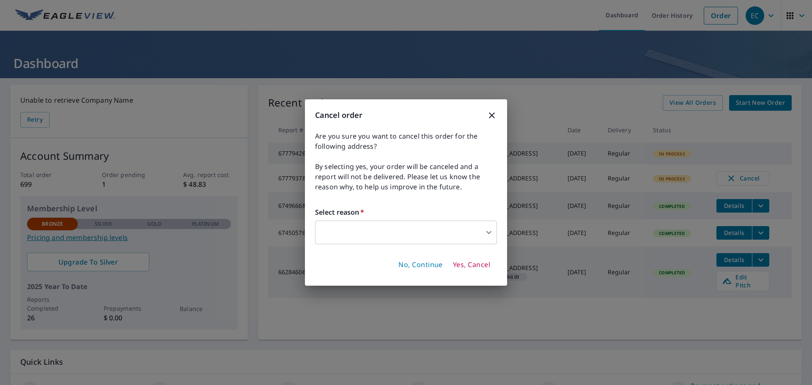
click at [400, 246] on div "Cancel order Are you sure you want to cancel this order for the following addre…" at bounding box center [406, 192] width 202 height 187
click at [395, 236] on body "EC EC Dashboard Order History Order EC Dashboard Unable to retrieve Company Nam…" at bounding box center [406, 192] width 812 height 385
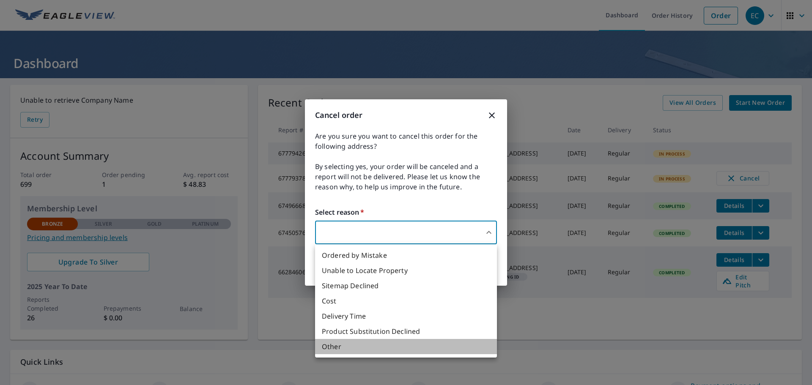
click at [345, 346] on li "Other" at bounding box center [406, 346] width 182 height 15
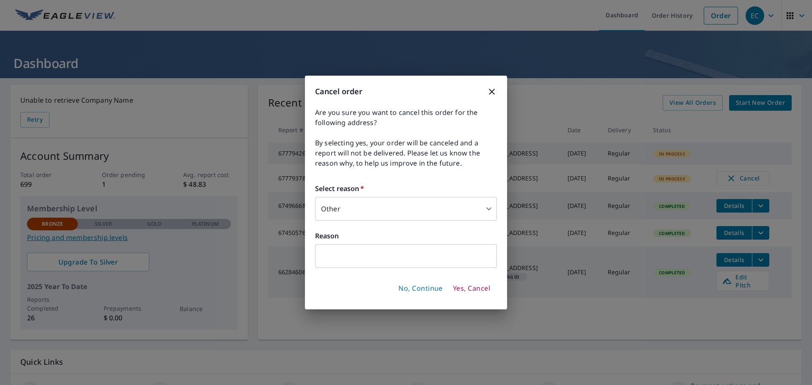
click at [484, 94] on h3 "Cancel order" at bounding box center [406, 91] width 182 height 11
click at [494, 92] on icon "button" at bounding box center [492, 92] width 10 height 10
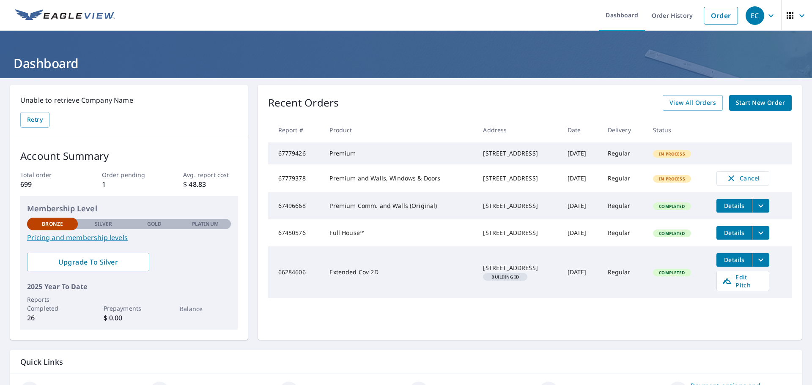
click at [704, 157] on td "In Process" at bounding box center [677, 154] width 63 height 22
click at [766, 211] on icon "filesDropdownBtn-67496668" at bounding box center [761, 206] width 10 height 10
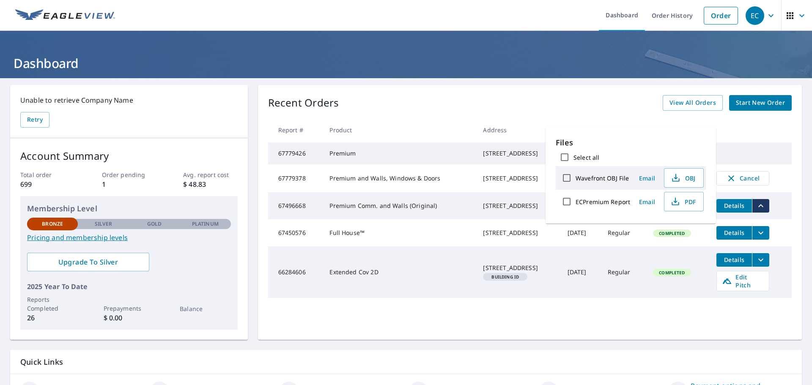
click at [647, 220] on td "Regular" at bounding box center [624, 205] width 46 height 27
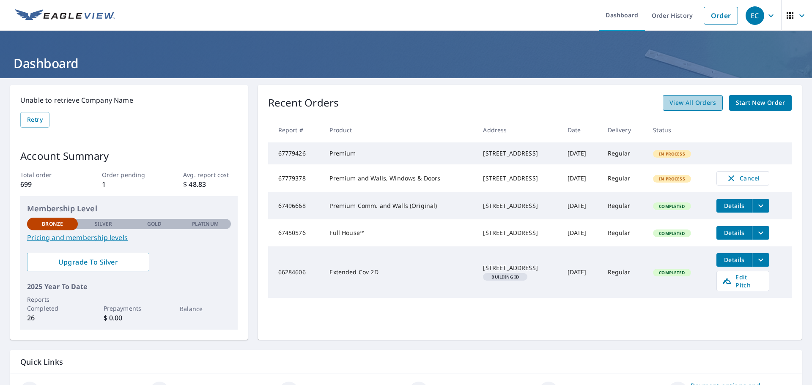
click at [698, 100] on span "View All Orders" at bounding box center [693, 103] width 47 height 11
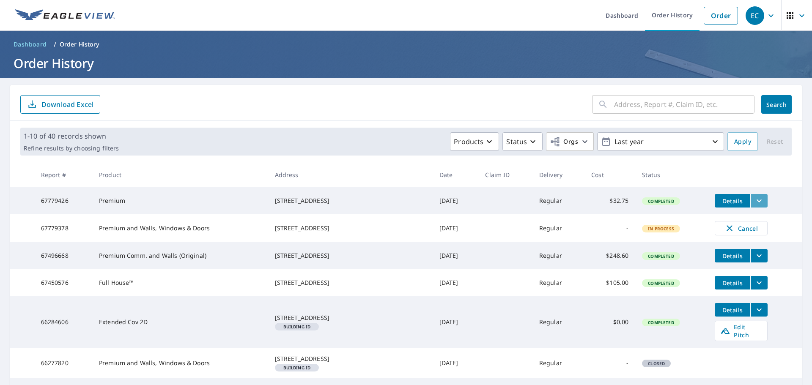
click at [754, 199] on icon "filesDropdownBtn-67779426" at bounding box center [759, 201] width 10 height 10
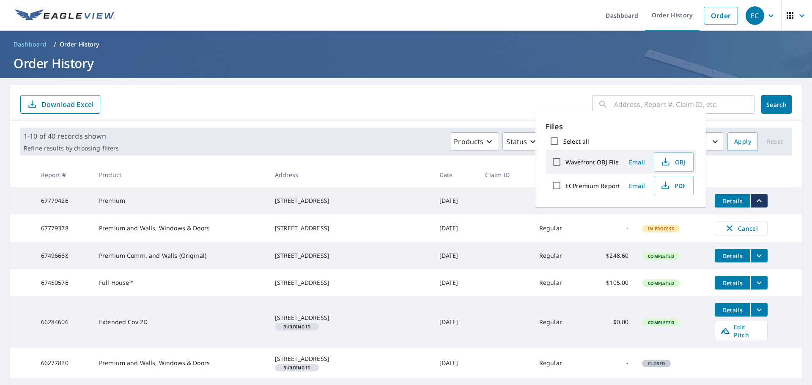
click at [635, 233] on td "In Process" at bounding box center [671, 228] width 73 height 28
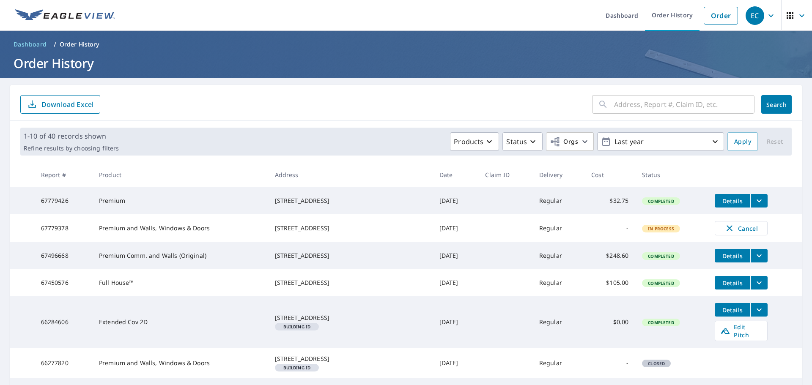
drag, startPoint x: 619, startPoint y: 203, endPoint x: 676, endPoint y: 212, distance: 58.6
click at [676, 213] on td "Completed" at bounding box center [671, 200] width 73 height 27
click at [758, 199] on button "filesDropdownBtn-67779426" at bounding box center [759, 201] width 17 height 14
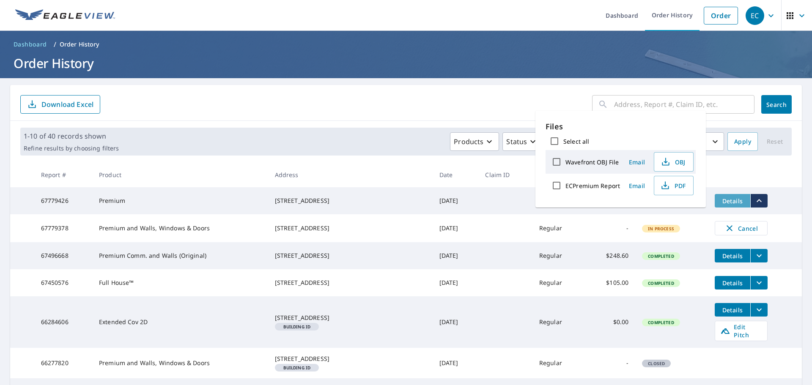
click at [720, 203] on span "Details" at bounding box center [732, 201] width 25 height 8
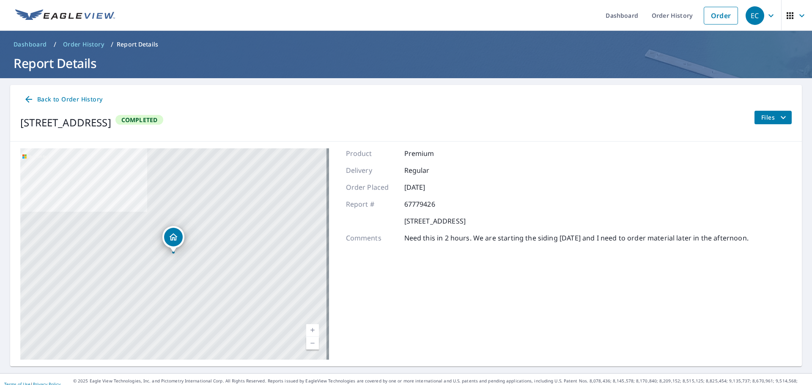
click at [43, 42] on span "Dashboard" at bounding box center [30, 44] width 33 height 8
